Goal: Information Seeking & Learning: Learn about a topic

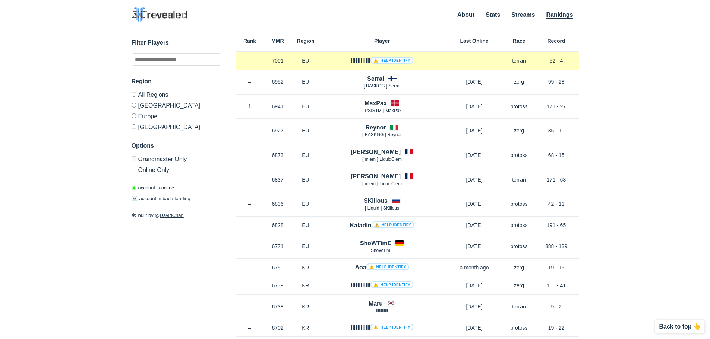
click at [273, 60] on p "7001" at bounding box center [278, 60] width 28 height 7
click at [514, 60] on p "terran" at bounding box center [519, 60] width 30 height 7
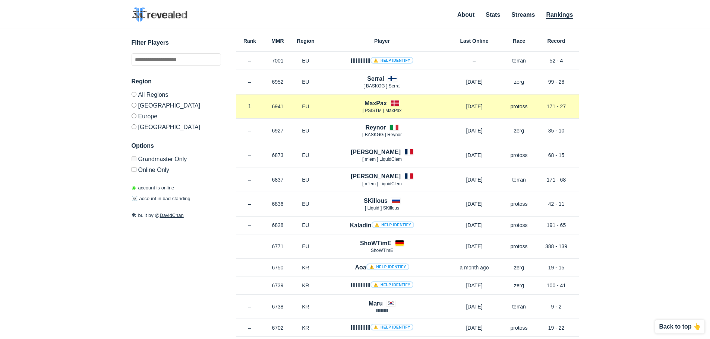
click at [480, 105] on p "[DATE]" at bounding box center [474, 106] width 60 height 7
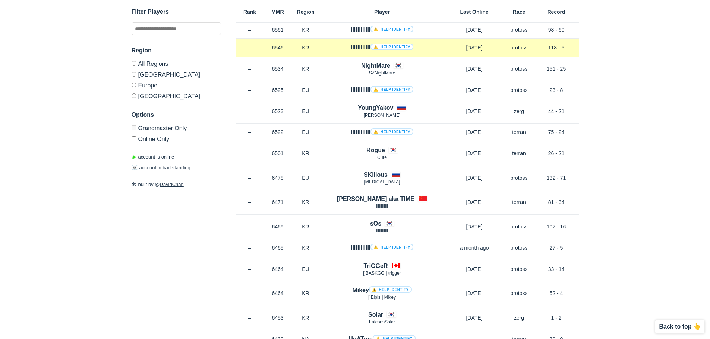
scroll to position [708, 0]
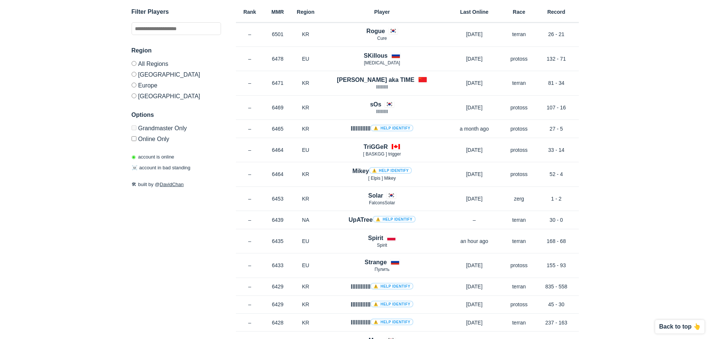
drag, startPoint x: 462, startPoint y: 220, endPoint x: 216, endPoint y: 232, distance: 245.9
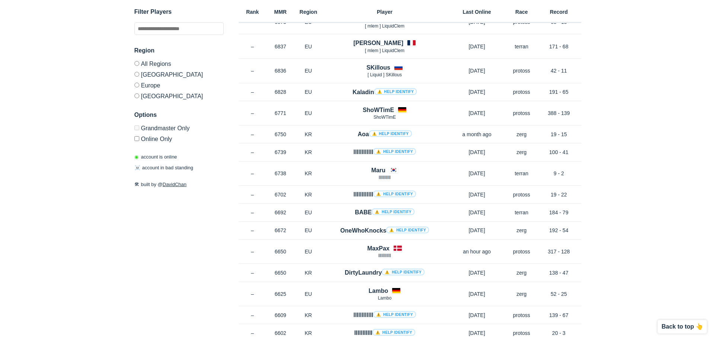
scroll to position [0, 0]
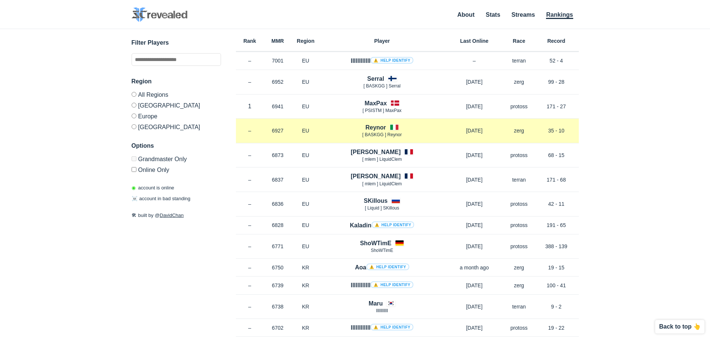
click at [518, 133] on p "zerg" at bounding box center [519, 130] width 30 height 7
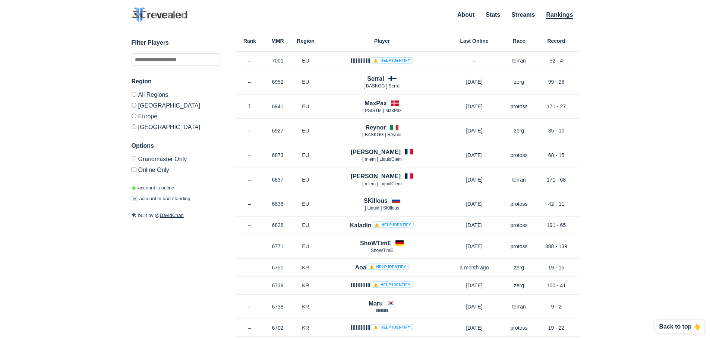
click at [22, 260] on div "✕ Filter Players Region All Regions [GEOGRAPHIC_DATA] [GEOGRAPHIC_DATA] [GEOGRA…" at bounding box center [354, 175] width 695 height 292
click at [144, 171] on label "Online Only" at bounding box center [176, 168] width 89 height 9
